Goal: Use online tool/utility: Use online tool/utility

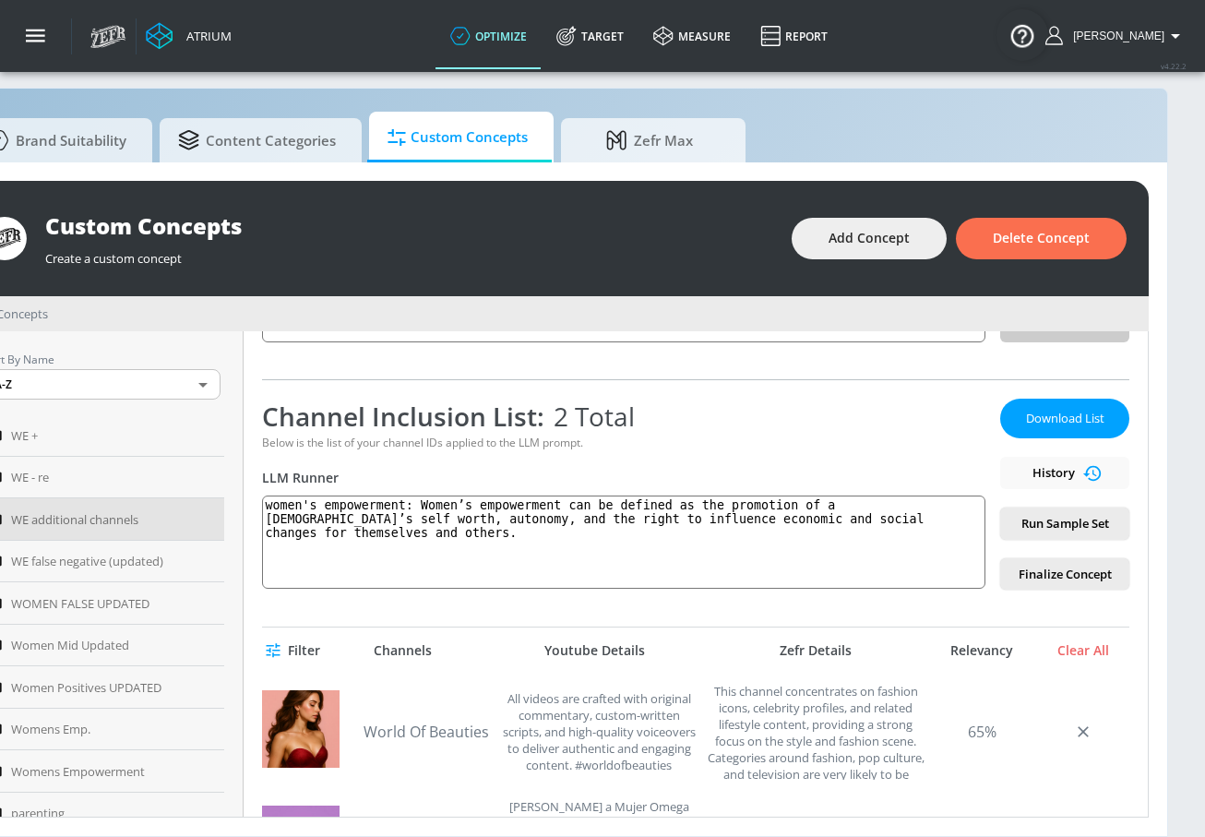
scroll to position [307, 0]
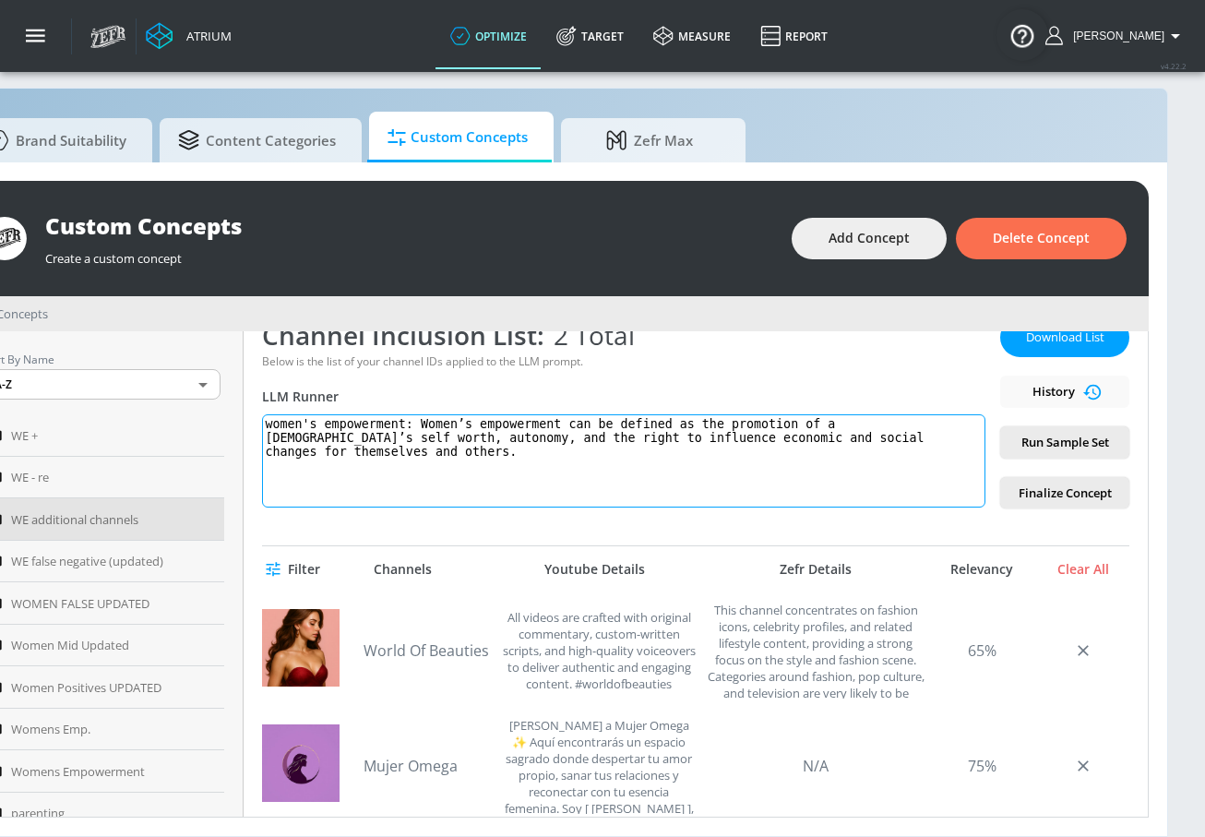
drag, startPoint x: 343, startPoint y: 461, endPoint x: 259, endPoint y: 422, distance: 92.5
click at [259, 422] on div "WE additional channels Link an existing Targeting Set Not selected none ​ Chann…" at bounding box center [696, 574] width 905 height 486
paste textarea "UCIC0KVjD4uo1QNUxFyh1k7w UCTgbVVMmtOpzPZNpuAdxqEw UCs-tnod37eEk_8us-BvWErA UCjD…"
type textarea "UCIC0KVjD4uo1QNUxFyh1k7w UCTgbVVMmtOpzPZNpuAdxqEw UCs-tnod37eEk_8us-BvWErA UCjD…"
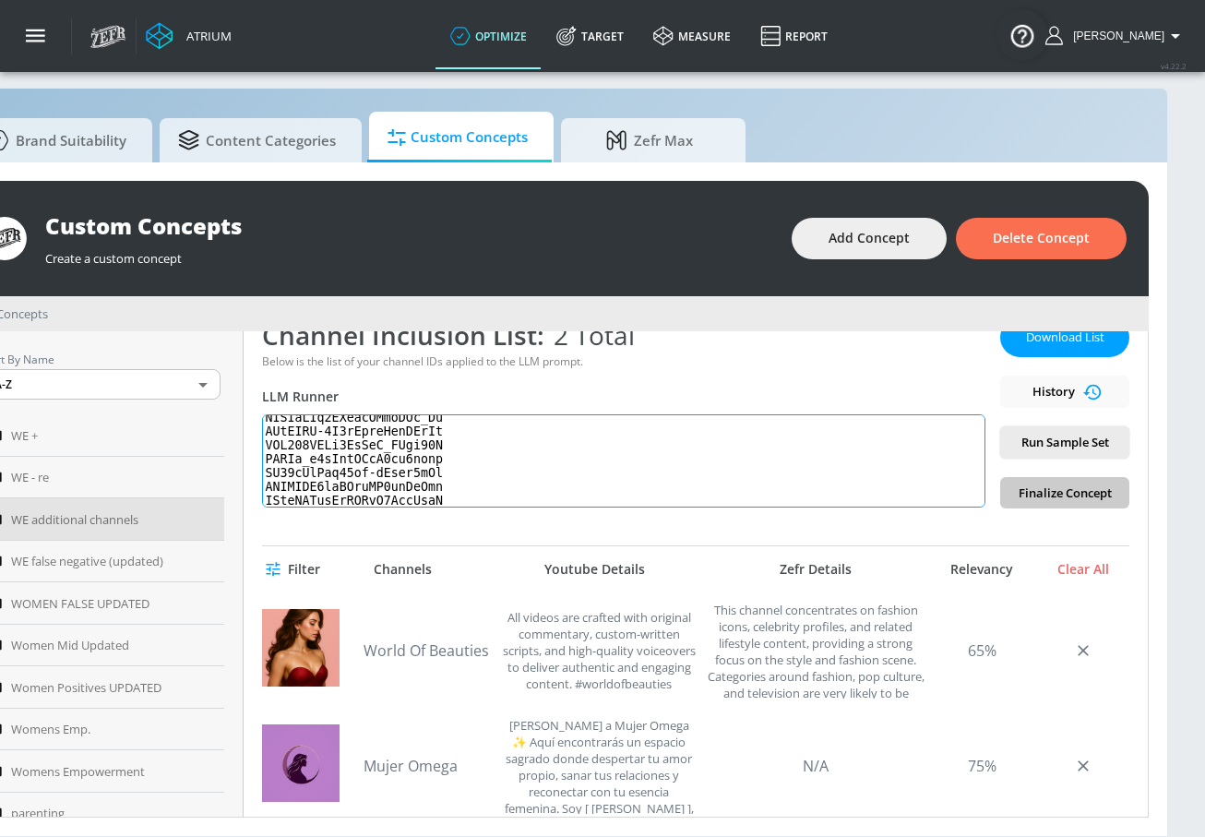
scroll to position [0, 0]
drag, startPoint x: 456, startPoint y: 500, endPoint x: 266, endPoint y: 388, distance: 221.0
click at [266, 388] on div "Channel Inclusion List: 2 Total Below is the list of your channel IDs applied t…" at bounding box center [624, 413] width 724 height 191
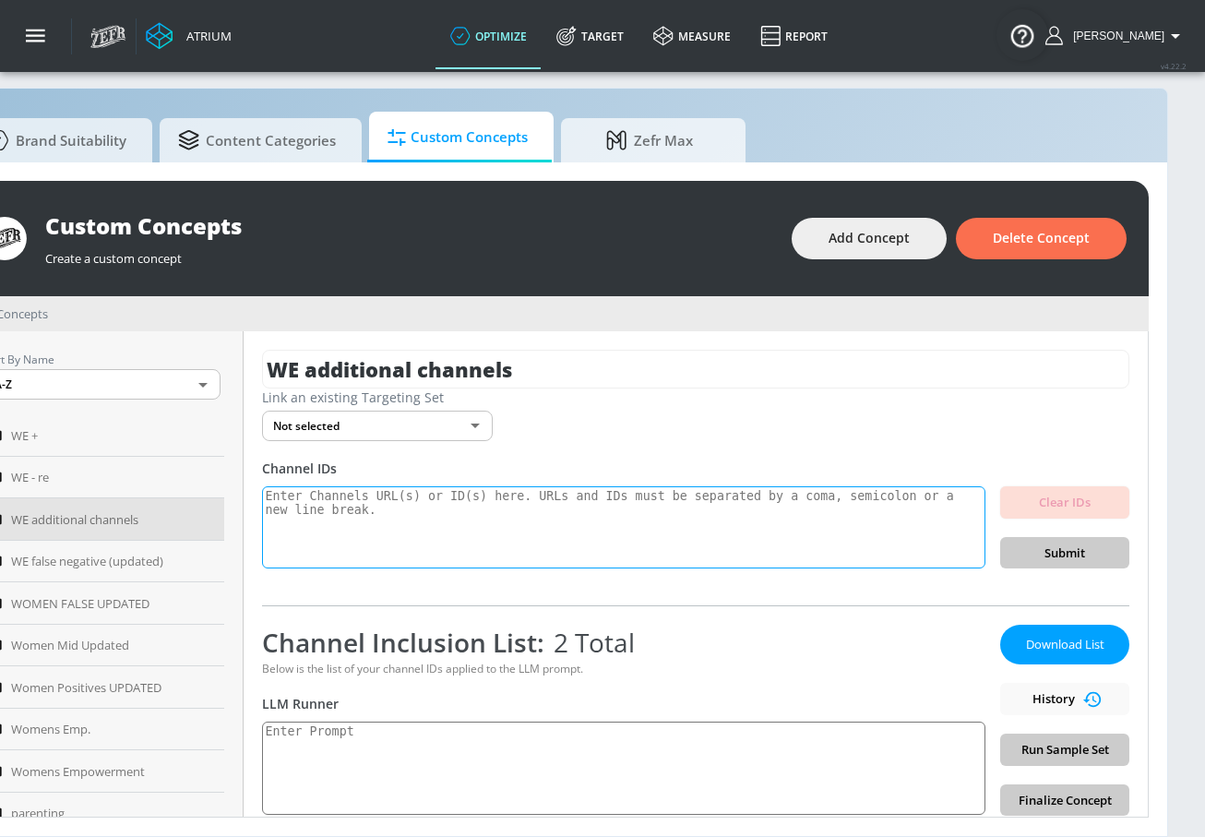
click at [361, 514] on textarea at bounding box center [624, 527] width 724 height 83
paste textarea "UCIC0KVjD4uo1QNUxFyh1k7w UCTgbVVMmtOpzPZNpuAdxqEw UCs-tnod37eEk_8us-BvWErA UCjD…"
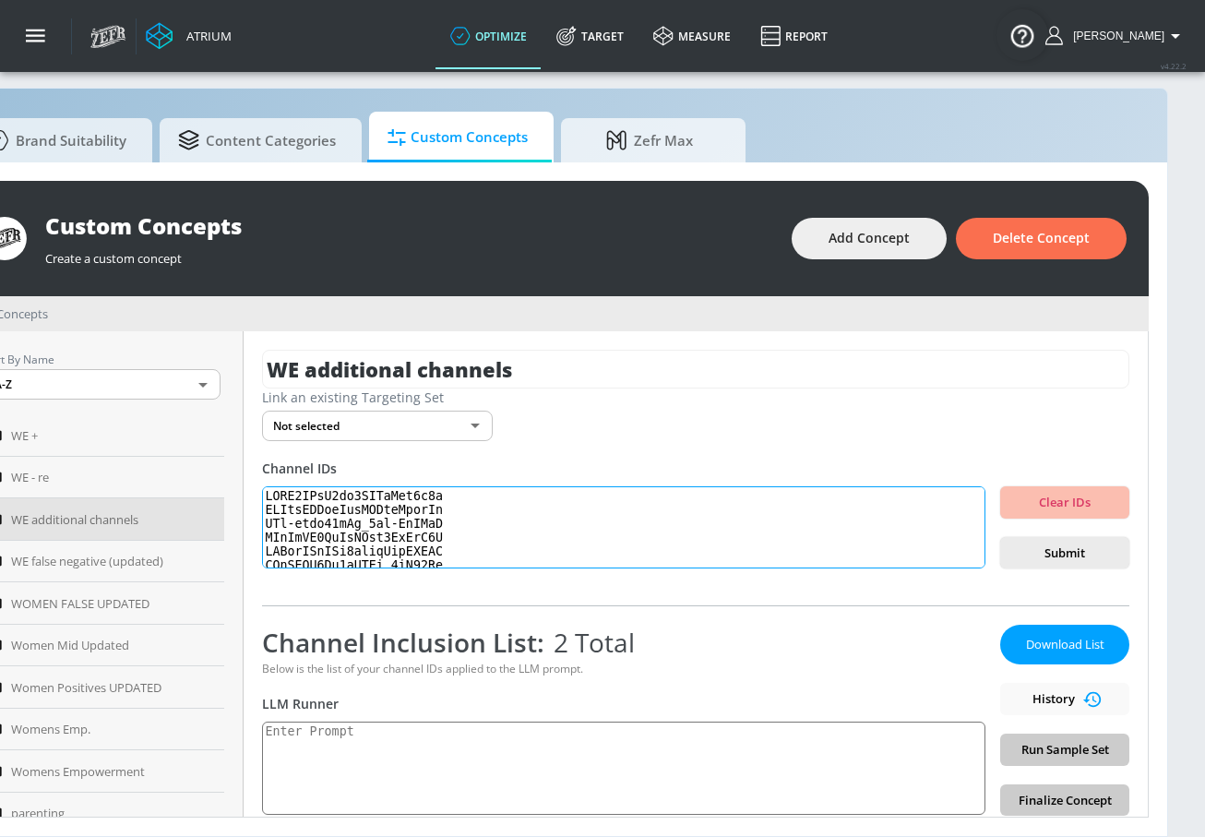
scroll to position [1351, 0]
type textarea "UCIC0KVjD4uo1QNUxFyh1k7w UCTgbVVMmtOpzPZNpuAdxqEw UCs-tnod37eEk_8us-BvWErA UCjD…"
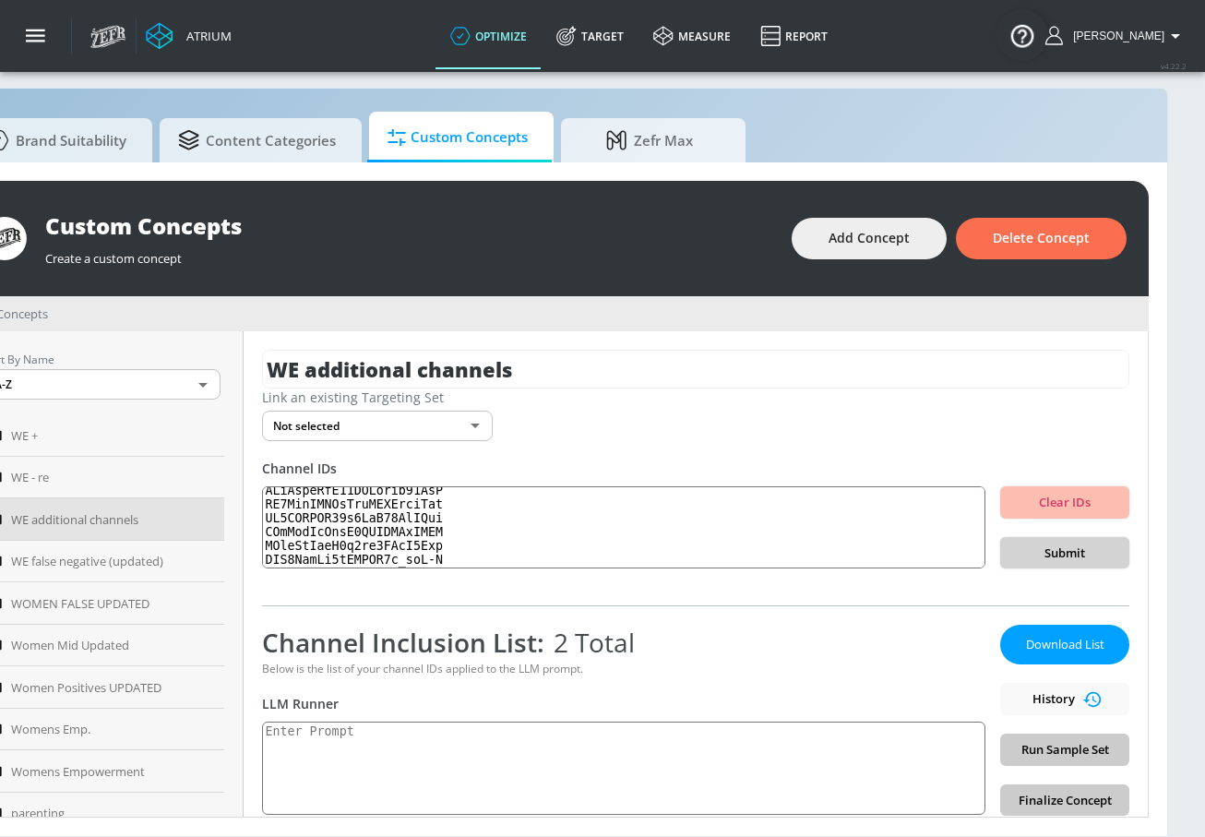
click at [1081, 548] on span "Submit" at bounding box center [1065, 553] width 100 height 21
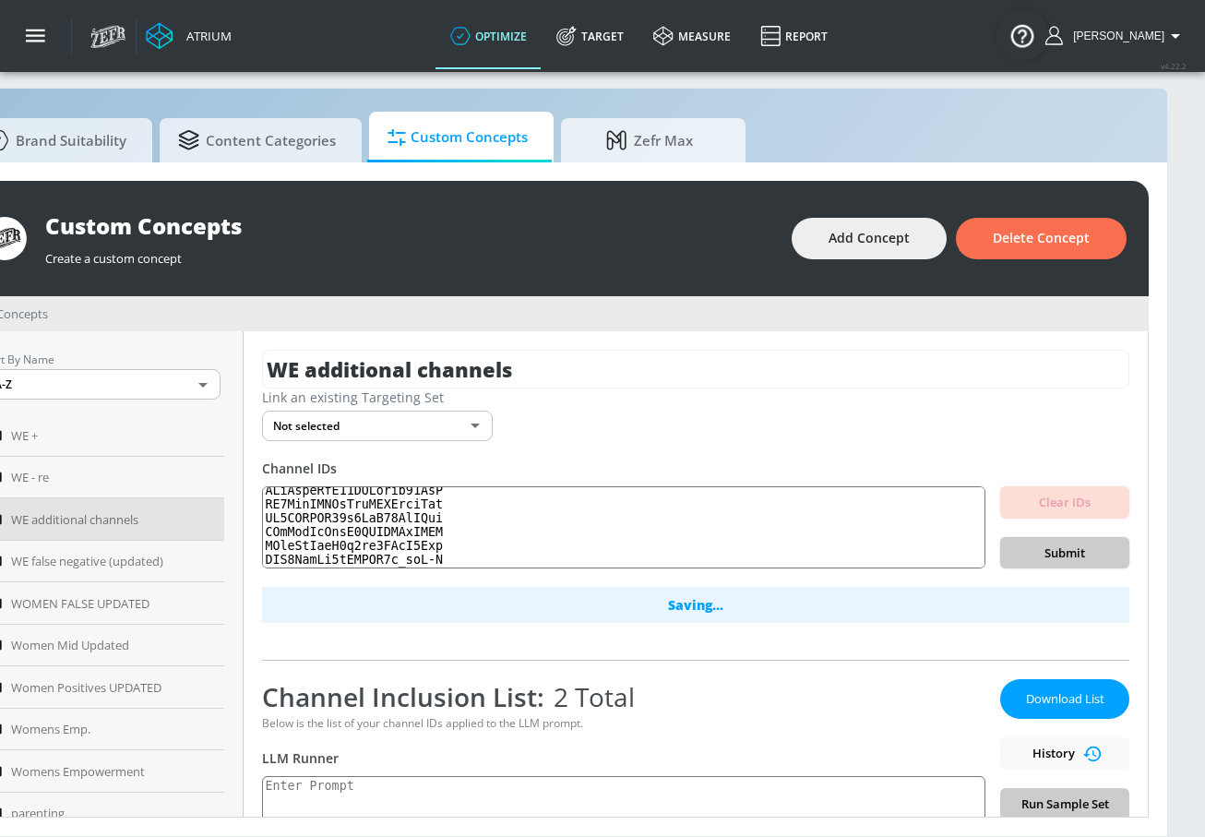
scroll to position [0, 0]
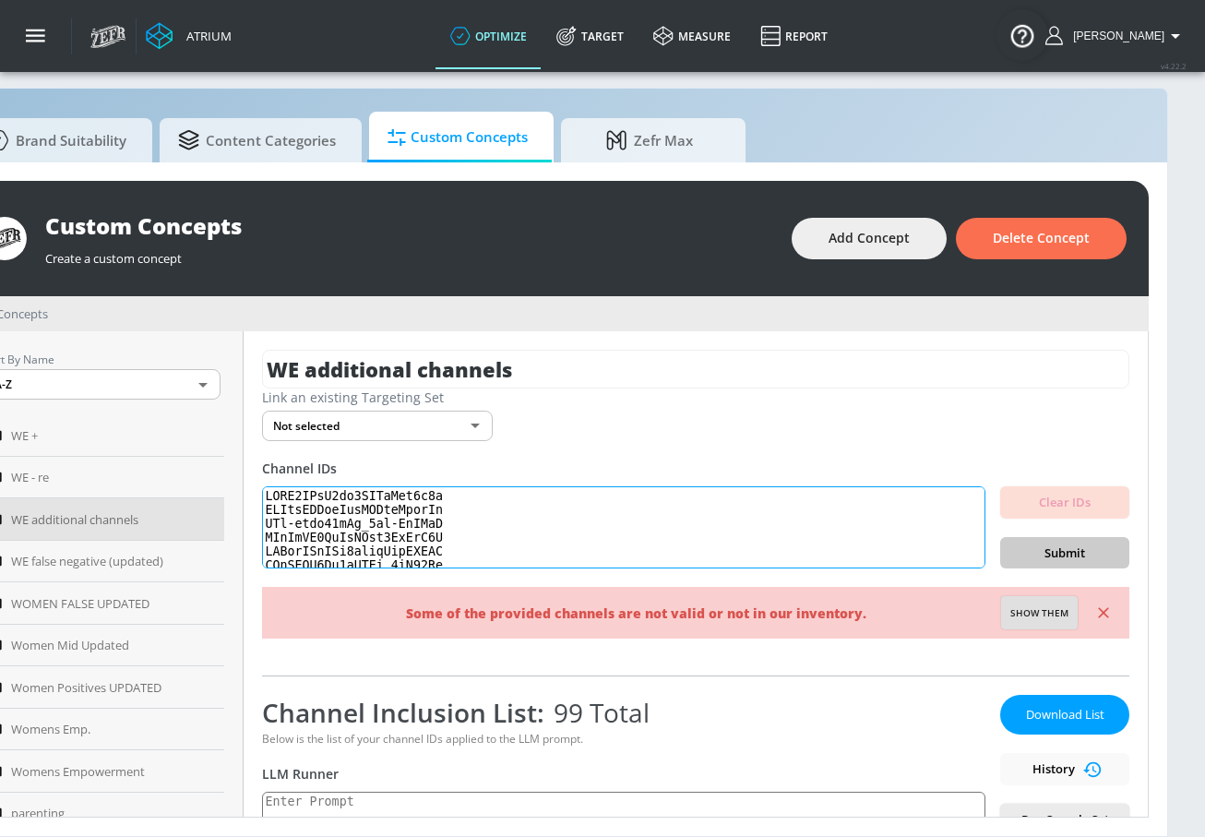
click at [367, 526] on textarea at bounding box center [624, 527] width 724 height 83
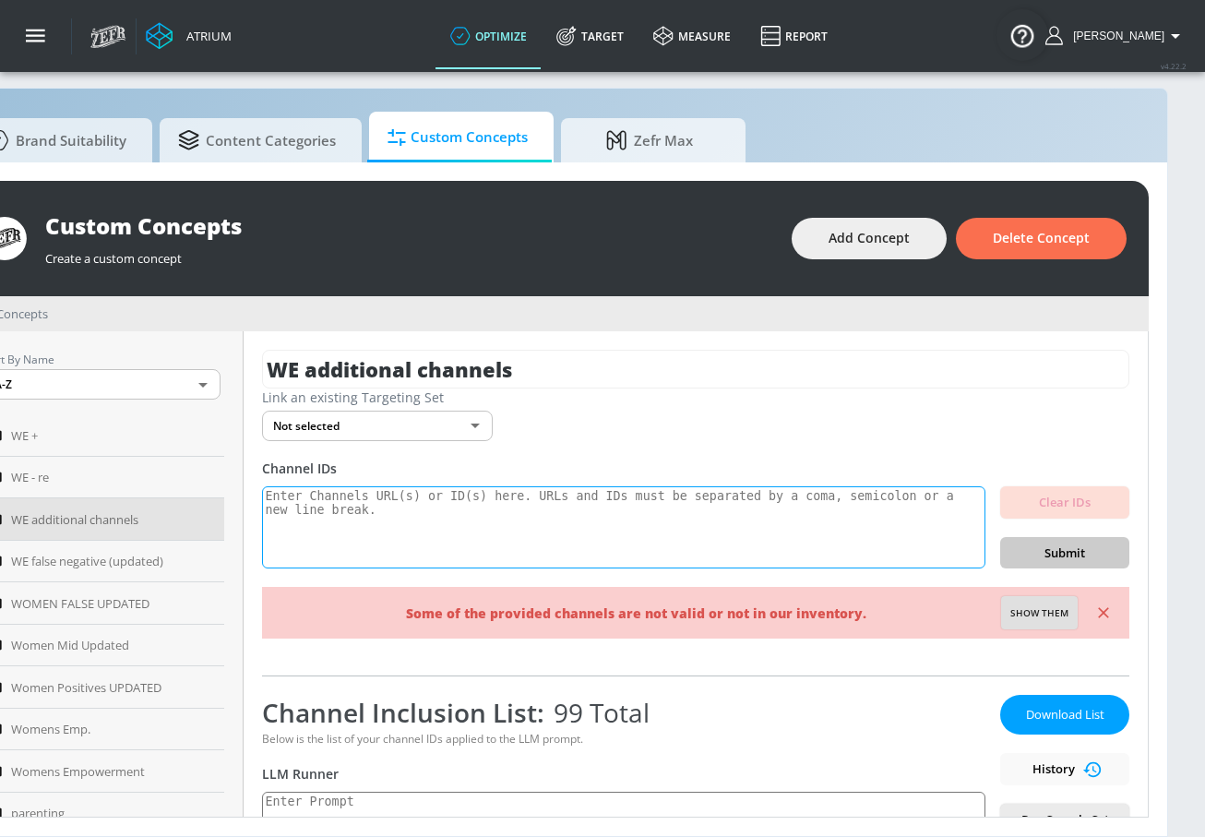
paste textarea "UCF5kbflugfyiSexShrXdGyA"
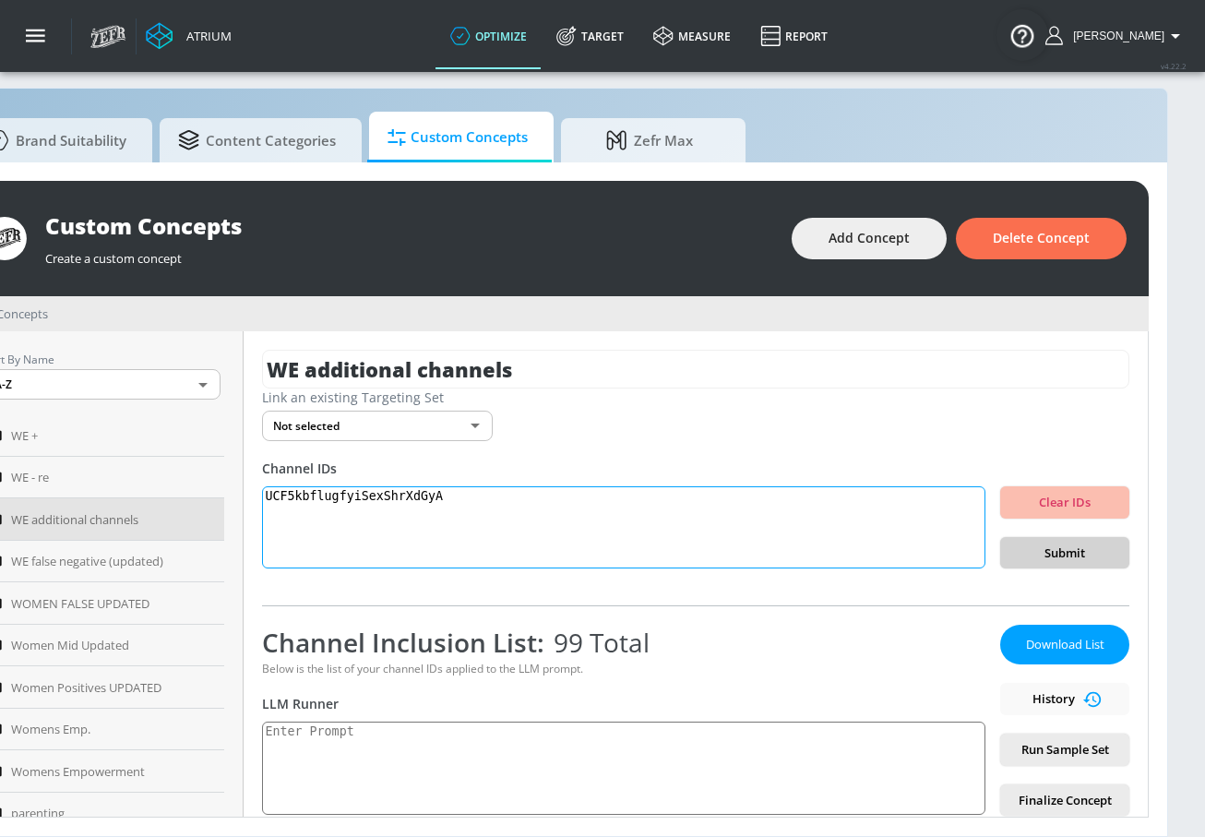
type textarea "UCF5kbflugfyiSexShrXdGyA"
click at [1065, 558] on span "Submit" at bounding box center [1065, 553] width 100 height 21
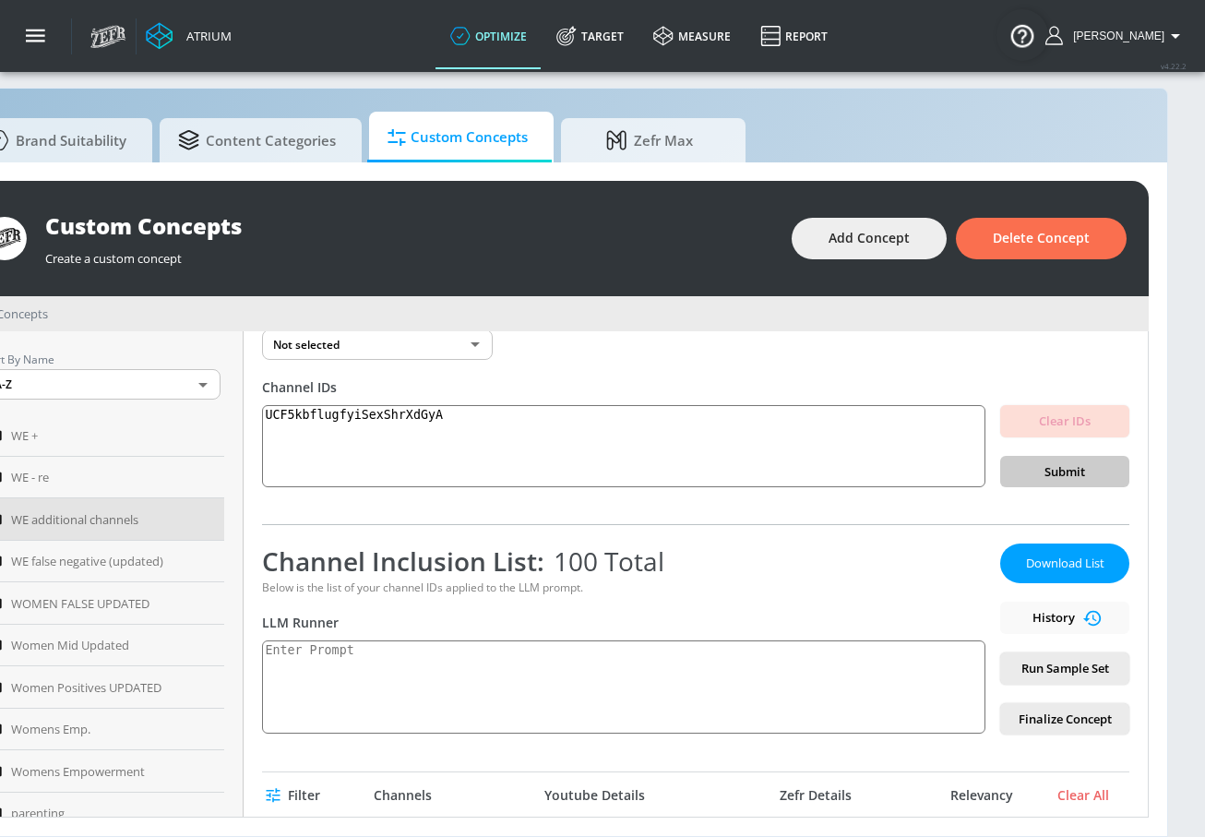
scroll to position [155, 0]
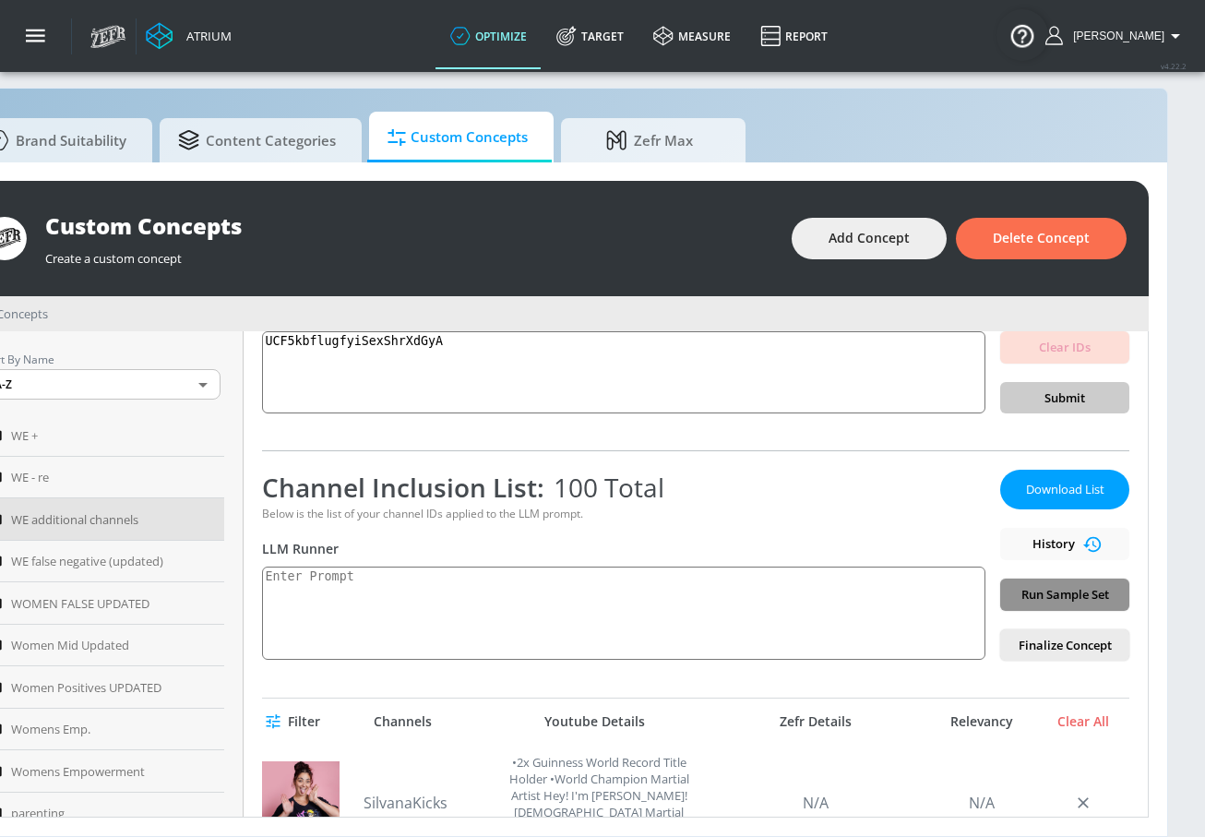
click at [1030, 595] on span "Run Sample Set" at bounding box center [1065, 594] width 100 height 21
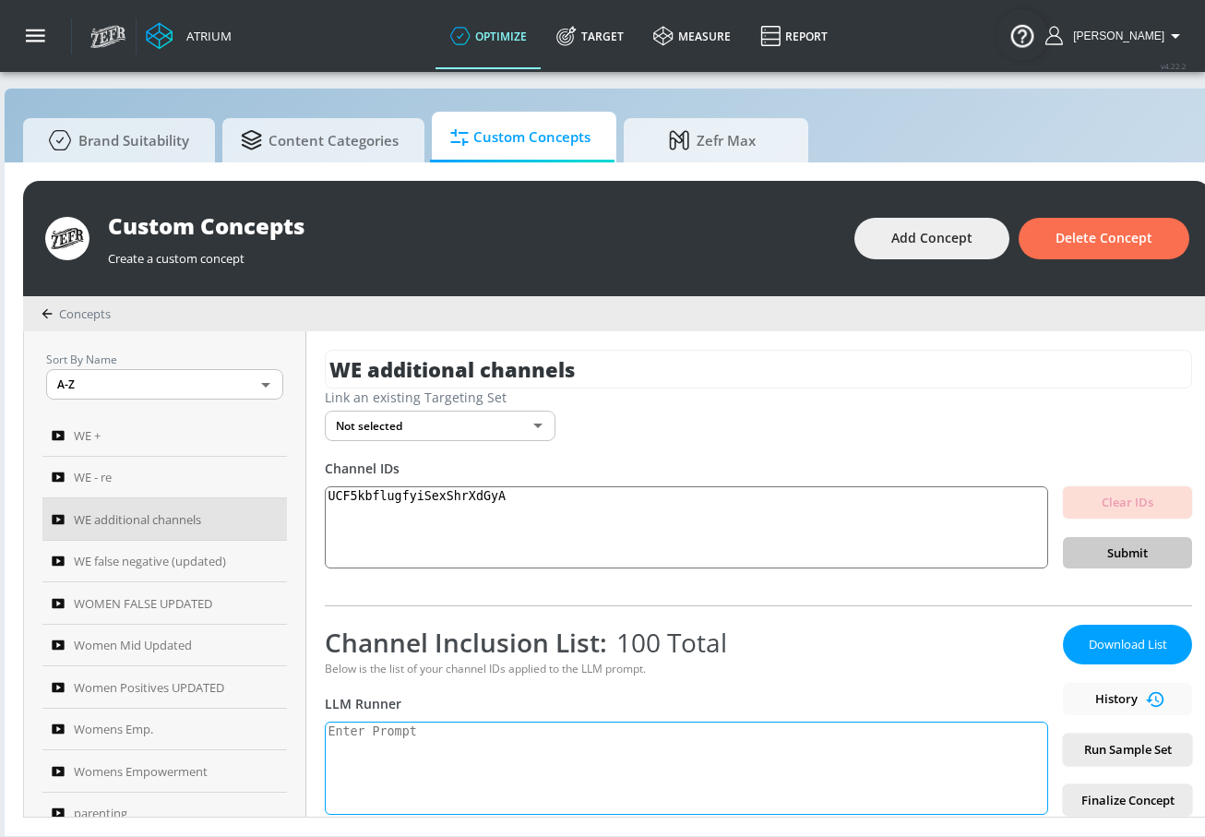
scroll to position [19, 39]
